Goal: Information Seeking & Learning: Learn about a topic

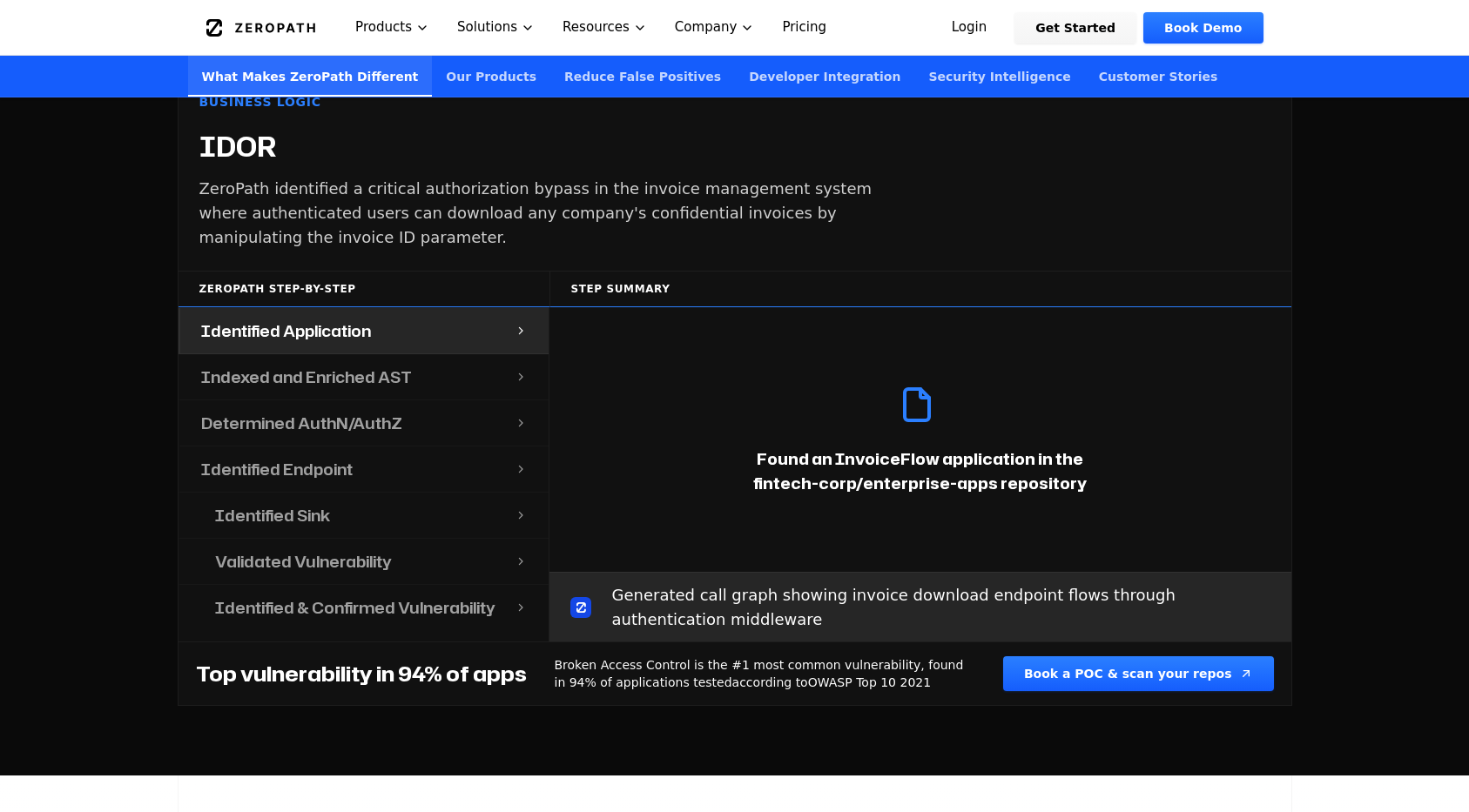
scroll to position [1832, 0]
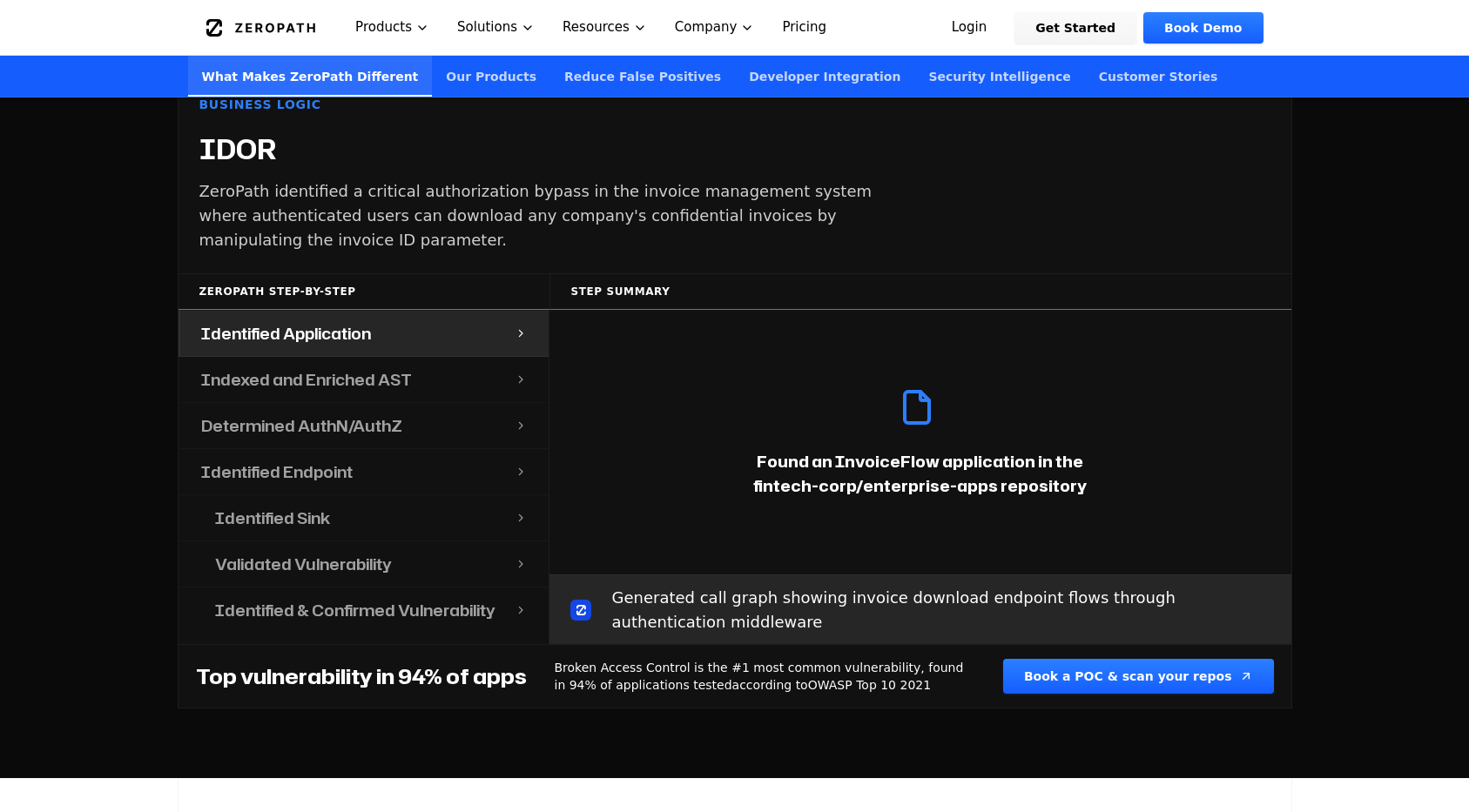
click at [396, 368] on h4 "Indexed and Enriched AST" at bounding box center [306, 380] width 211 height 24
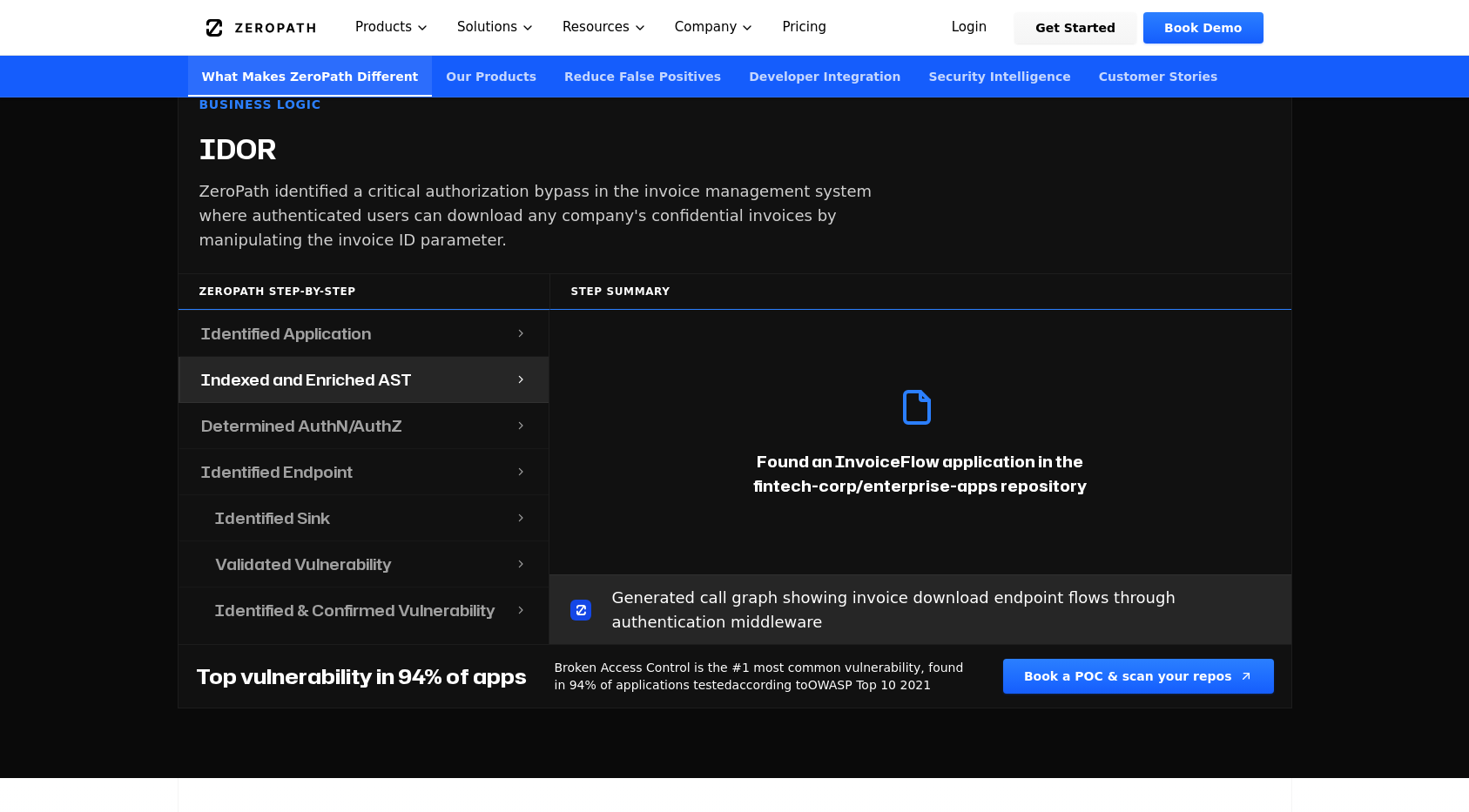
click at [411, 319] on div "Identified Application" at bounding box center [348, 333] width 335 height 46
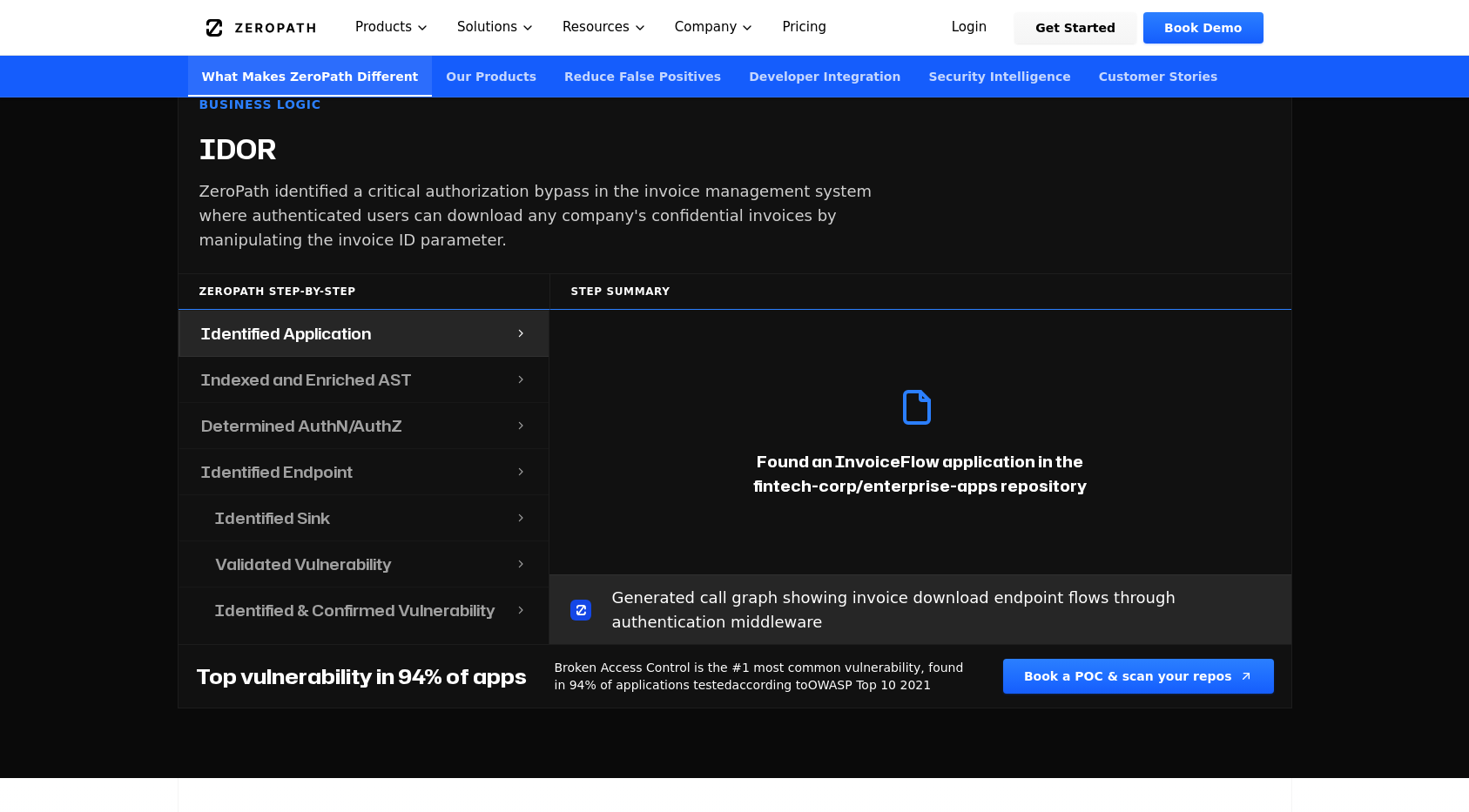
scroll to position [1660, 0]
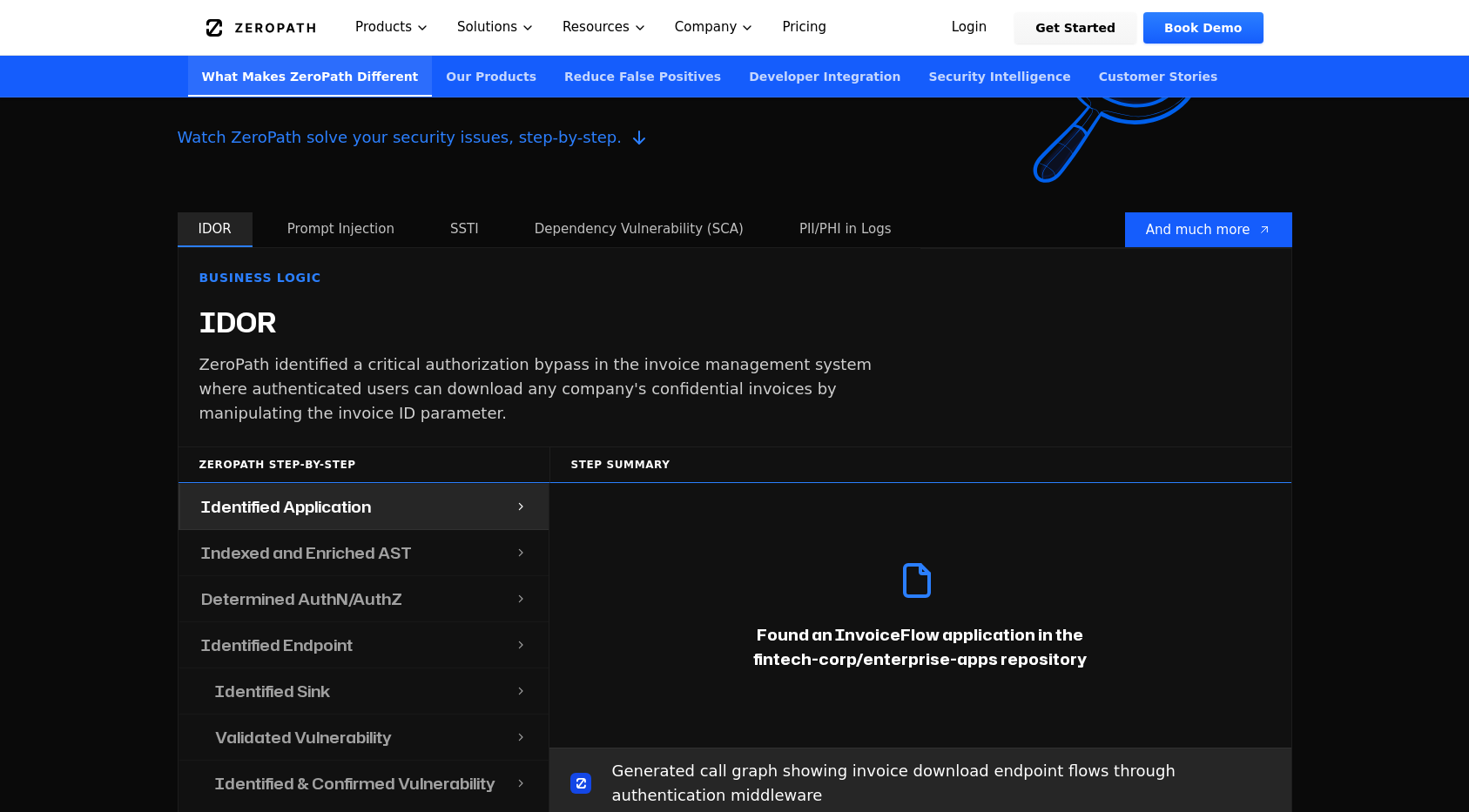
click at [216, 307] on h4 "IDOR" at bounding box center [238, 323] width 78 height 32
click at [339, 301] on div "Business Logic IDOR ZeroPath identified a critical authorization bypass in the …" at bounding box center [549, 346] width 742 height 199
click at [412, 290] on div "Business Logic IDOR ZeroPath identified a critical authorization bypass in the …" at bounding box center [549, 346] width 742 height 199
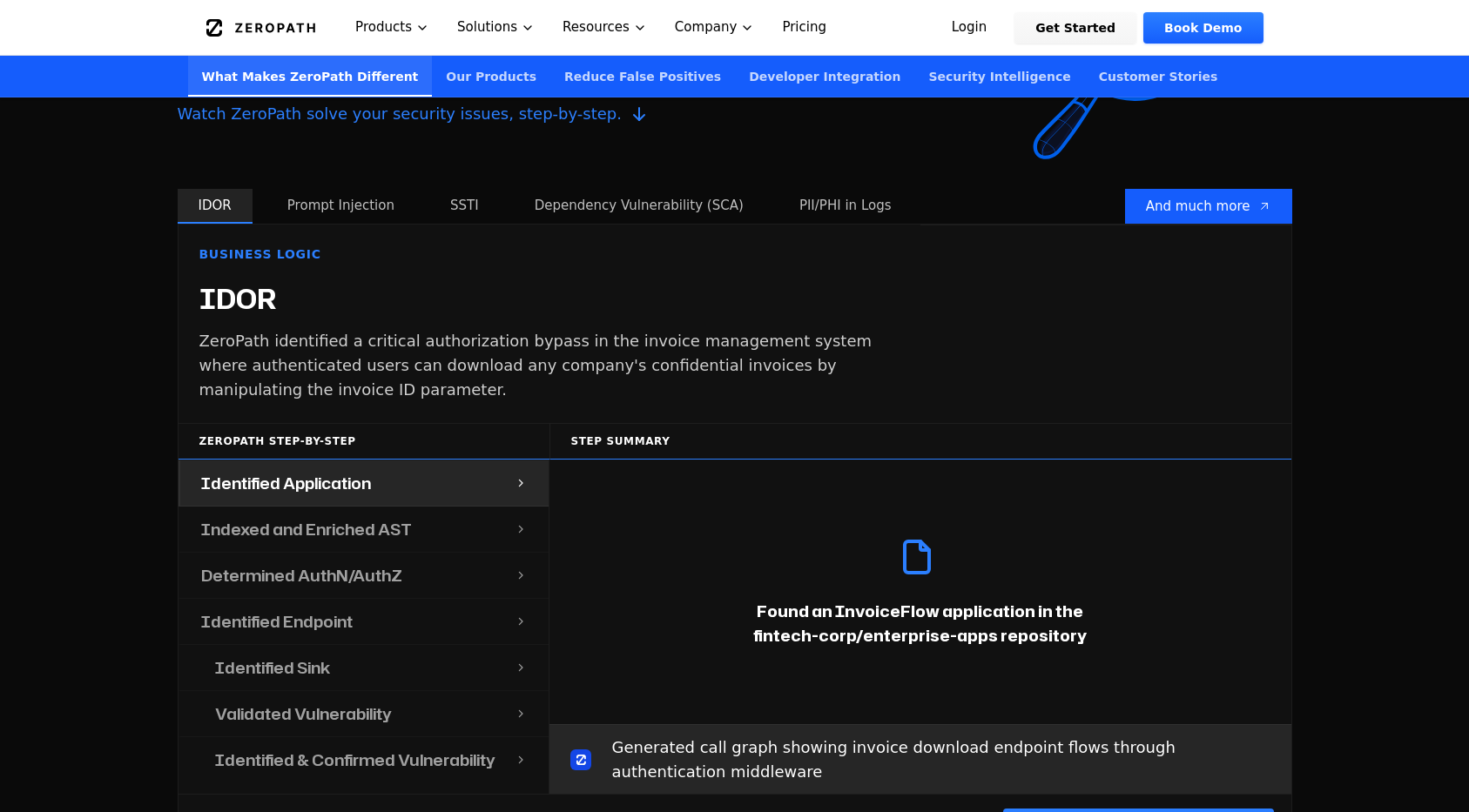
scroll to position [1685, 0]
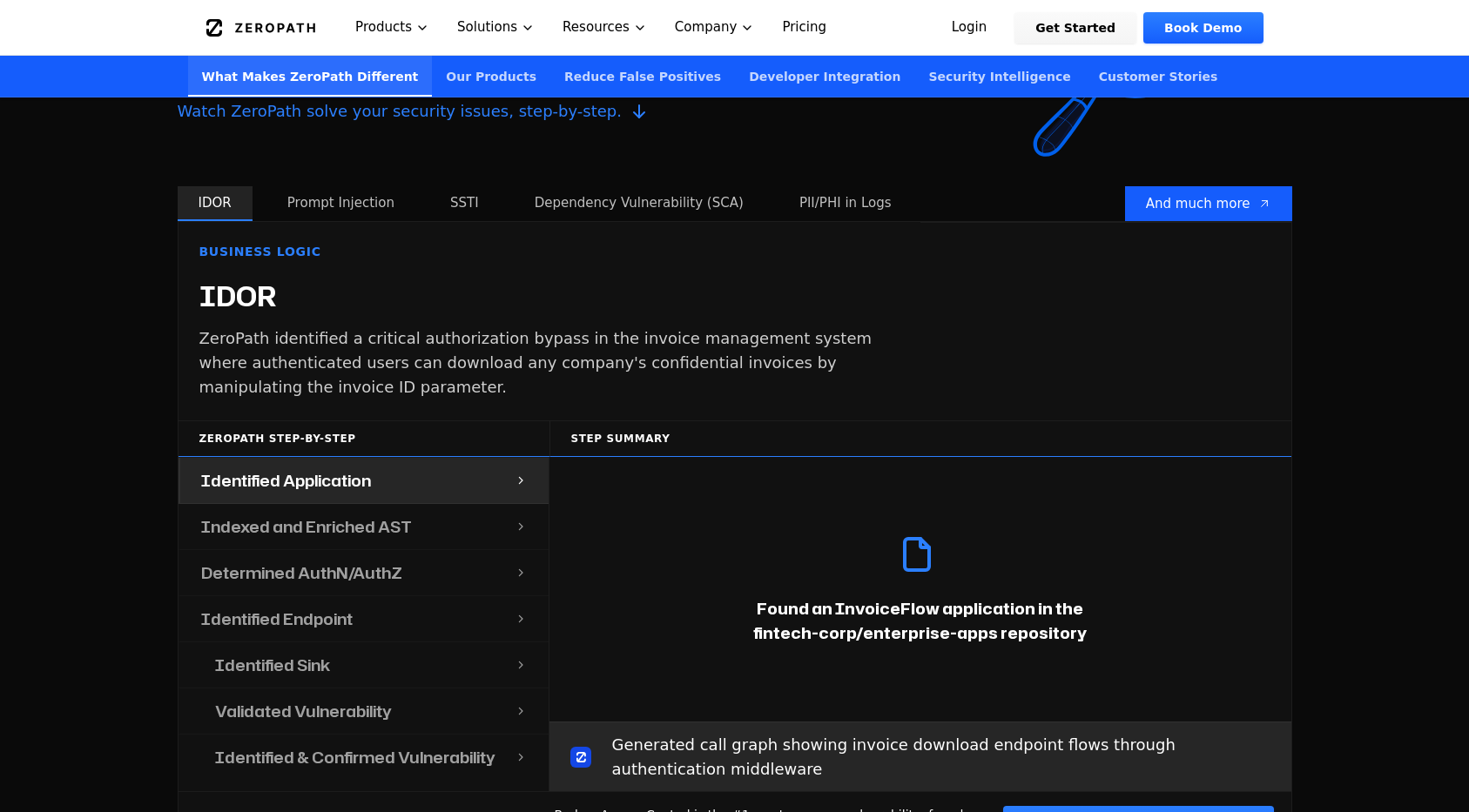
click at [234, 281] on h4 "IDOR" at bounding box center [238, 297] width 78 height 32
click at [345, 269] on div "Business Logic IDOR ZeroPath identified a critical authorization bypass in the …" at bounding box center [549, 321] width 742 height 199
click at [137, 275] on div "Cover what legacy SAST can’t ZeroPath is the first general replacement for your…" at bounding box center [734, 390] width 1469 height 1069
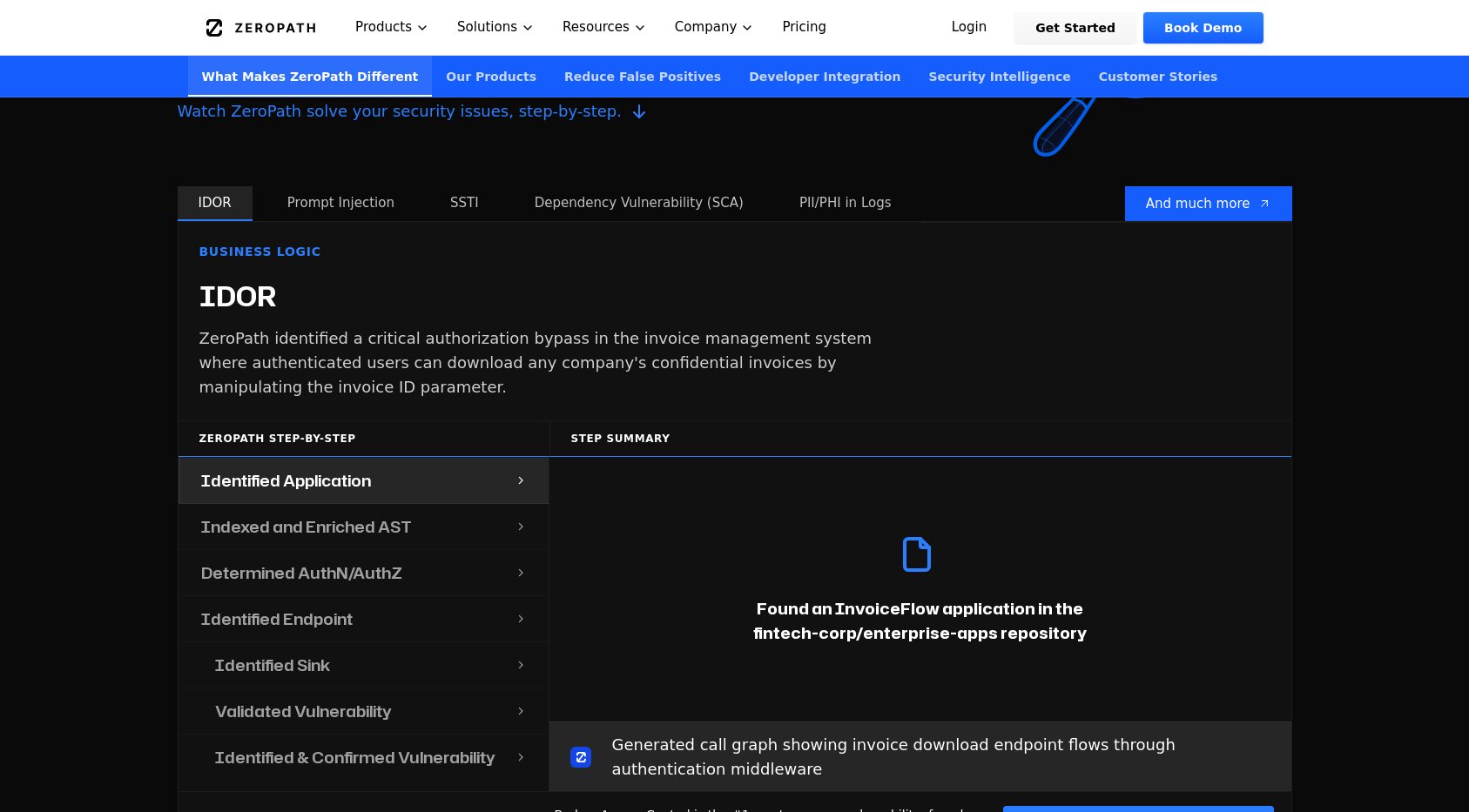
click at [137, 270] on div "Cover what legacy SAST can’t ZeroPath is the first general replacement for your…" at bounding box center [734, 390] width 1469 height 1069
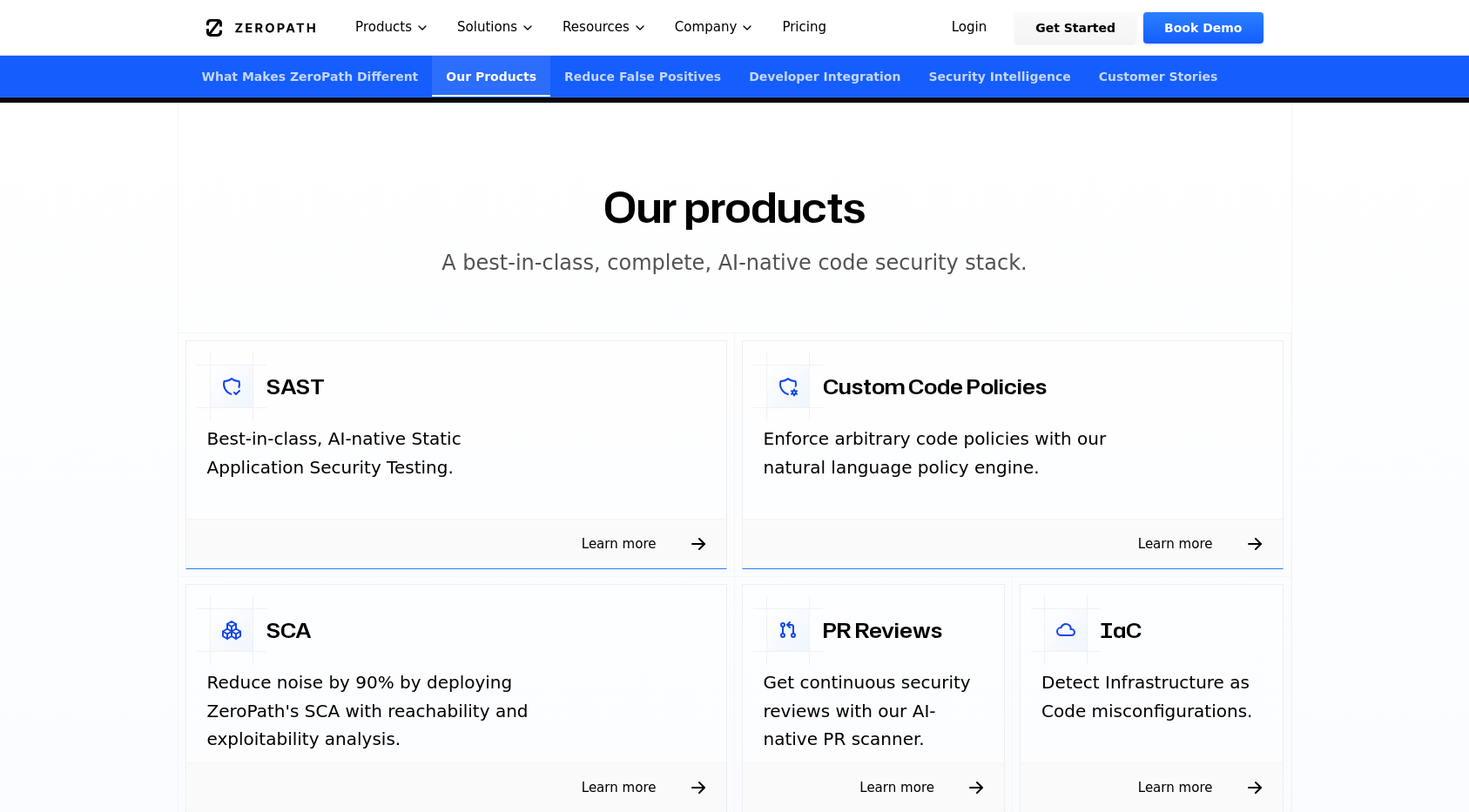
scroll to position [2509, 0]
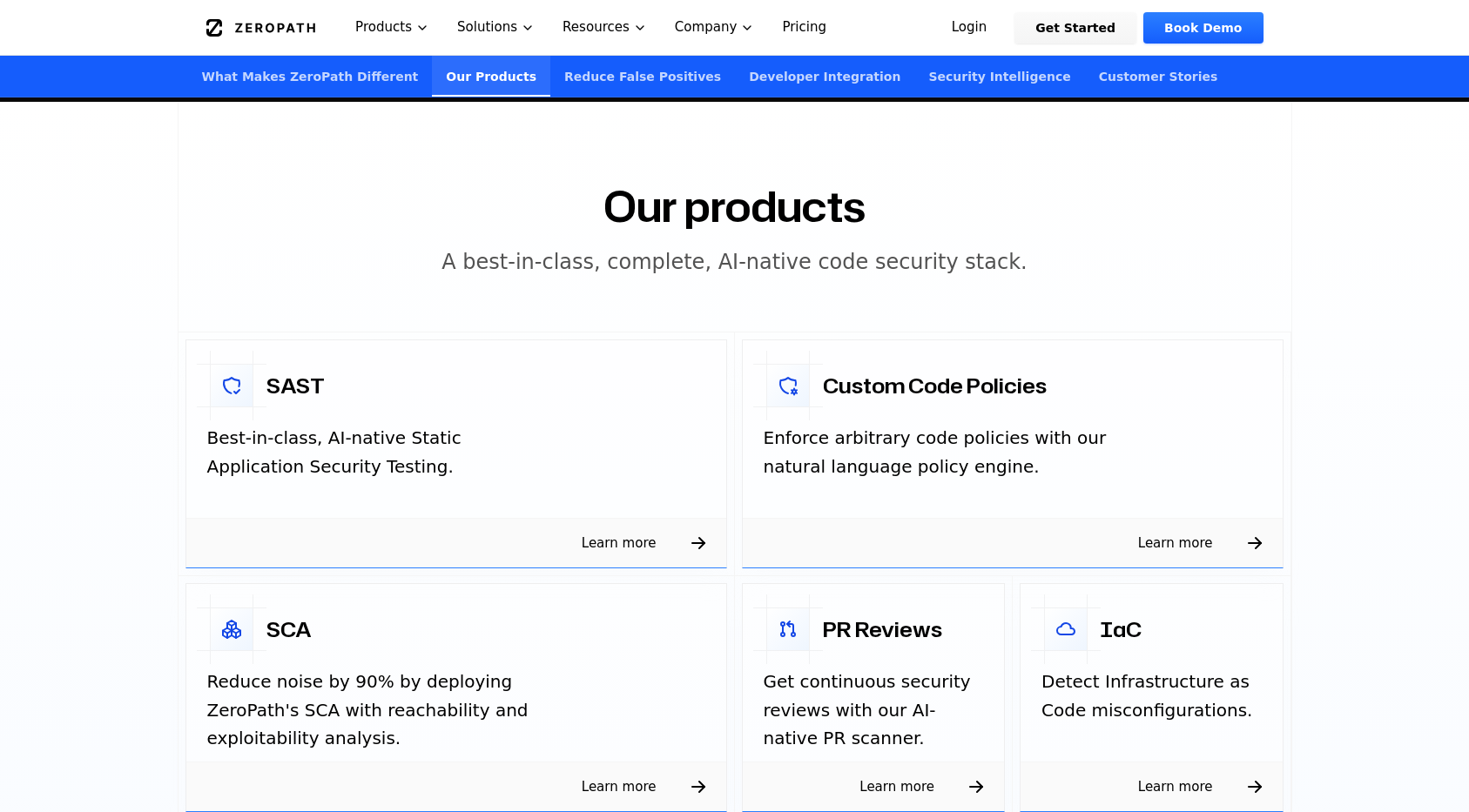
click at [797, 186] on h2 "Our products" at bounding box center [734, 206] width 262 height 42
click at [860, 200] on h2 "Our products" at bounding box center [734, 206] width 262 height 42
click at [988, 220] on div "Our products A best-in-class, complete, AI-native code security stack. SAST Bes…" at bounding box center [734, 624] width 1114 height 1045
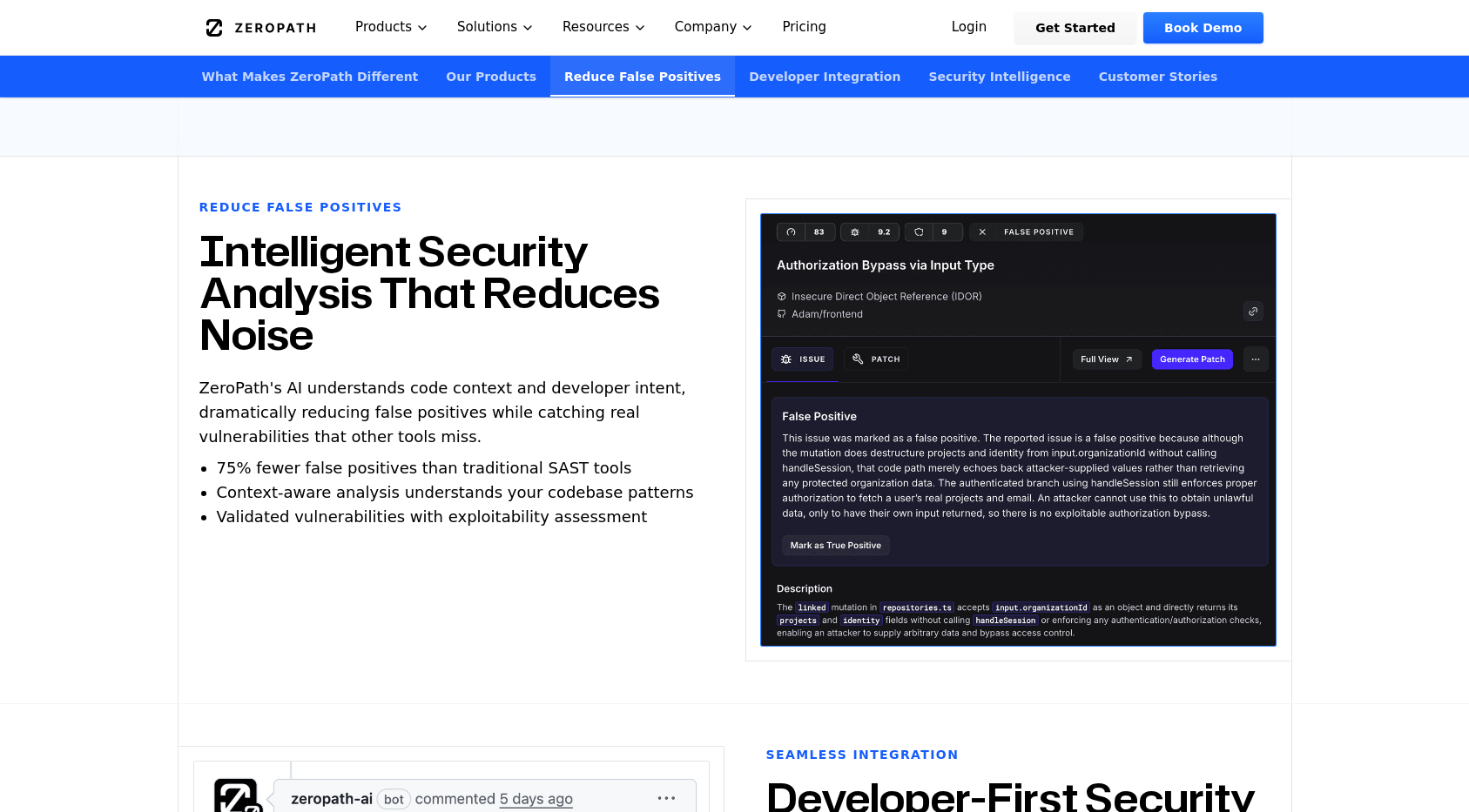
scroll to position [3462, 0]
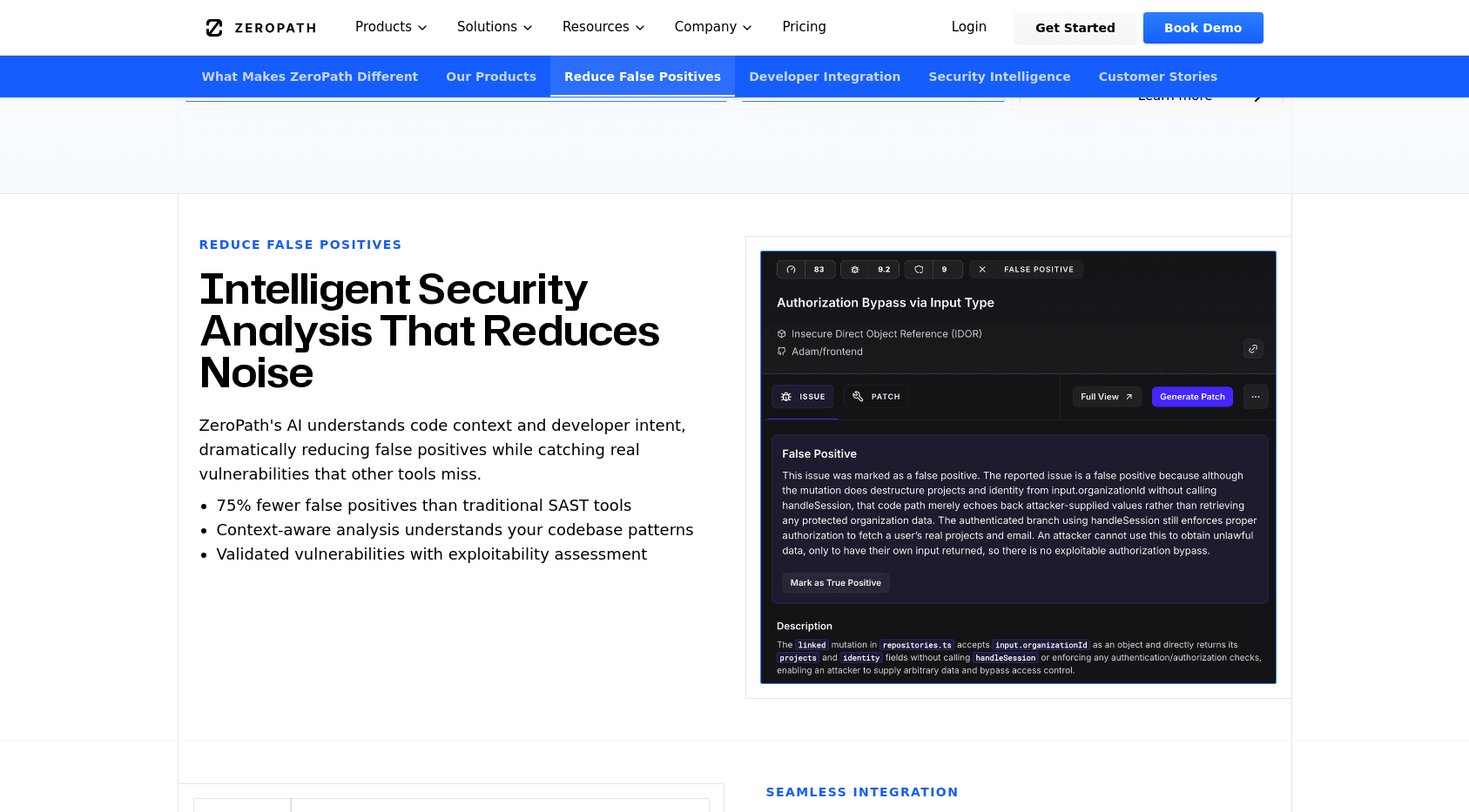
click at [1088, 393] on img at bounding box center [1018, 466] width 517 height 433
click at [1267, 400] on img at bounding box center [1018, 466] width 517 height 433
click at [1326, 387] on section "Reduce False Positives Intelligent Security Analysis That Reduces Noise ZeroPat…" at bounding box center [734, 468] width 1469 height 548
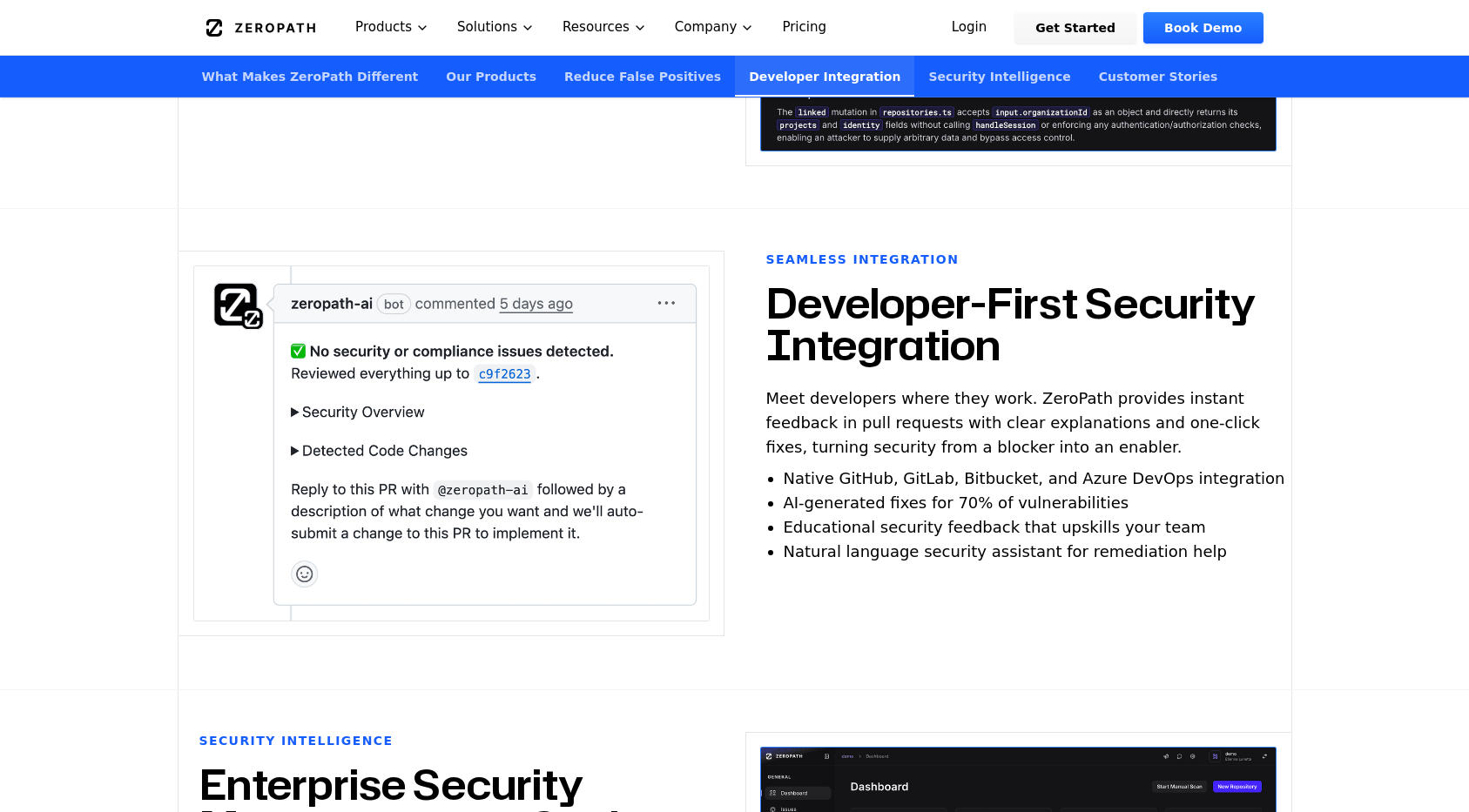
scroll to position [4019, 0]
